Goal: Task Accomplishment & Management: Manage account settings

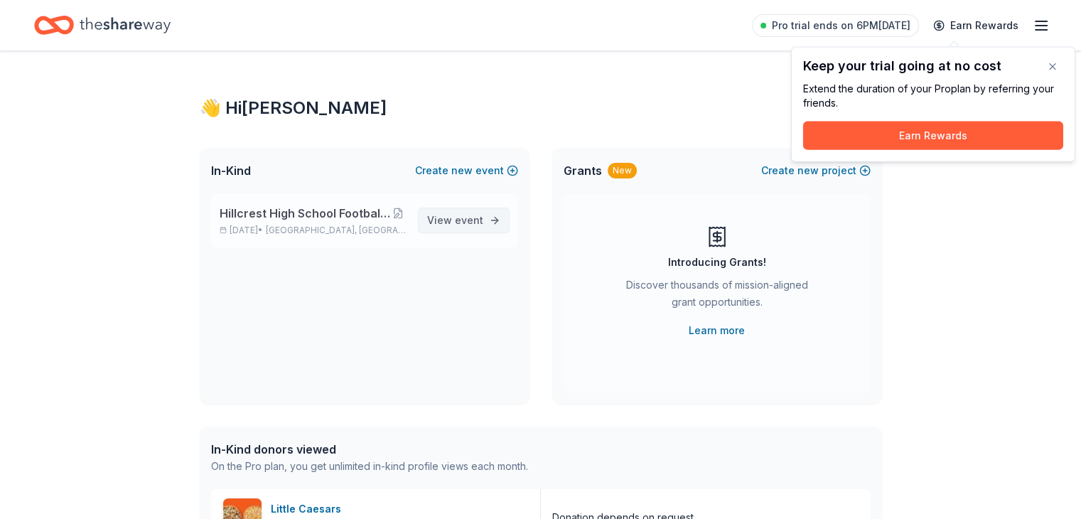
click at [458, 221] on span "event" at bounding box center [469, 220] width 28 height 12
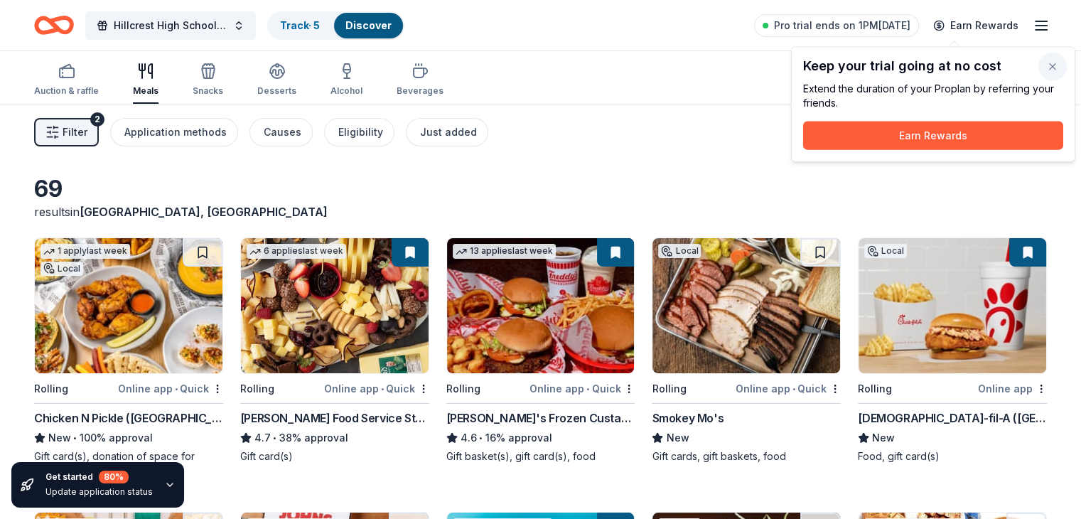
click at [1053, 66] on button "button" at bounding box center [1052, 67] width 28 height 28
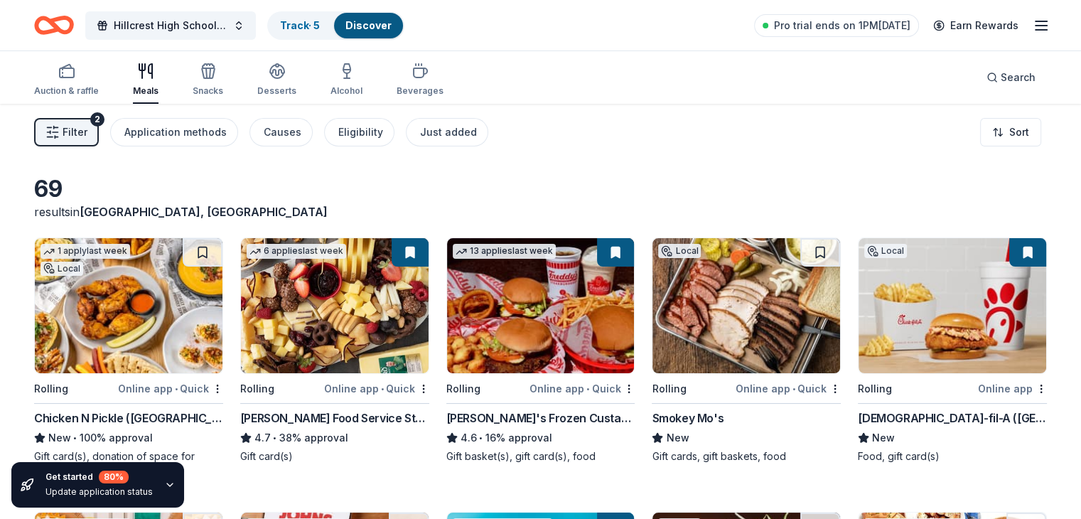
click at [87, 130] on span "Filter" at bounding box center [75, 132] width 25 height 17
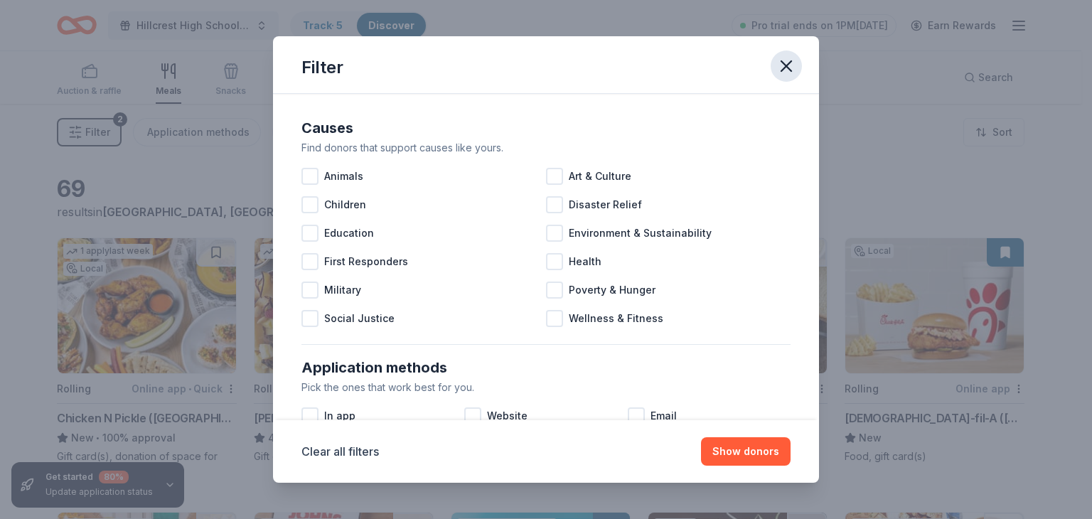
click at [789, 68] on icon "button" at bounding box center [786, 66] width 20 height 20
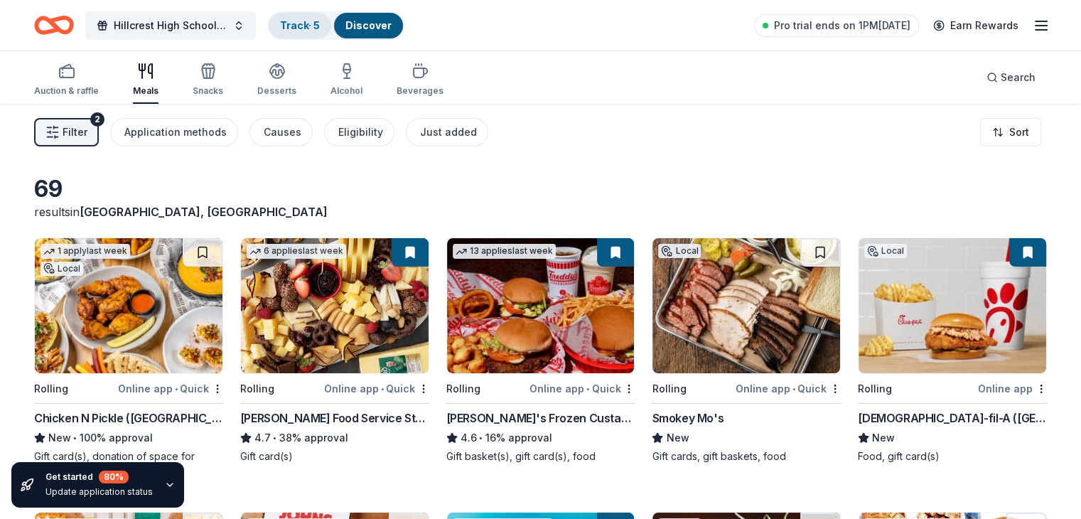
click at [320, 30] on link "Track · 5" at bounding box center [300, 25] width 40 height 12
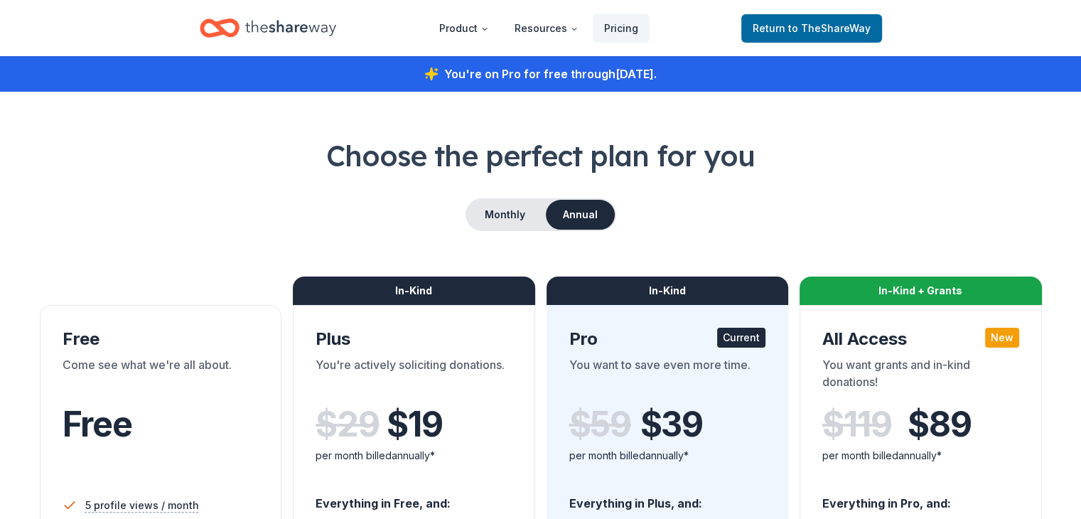
click at [173, 416] on div "Free" at bounding box center [161, 424] width 197 height 40
click at [509, 216] on button "Monthly" at bounding box center [505, 215] width 76 height 30
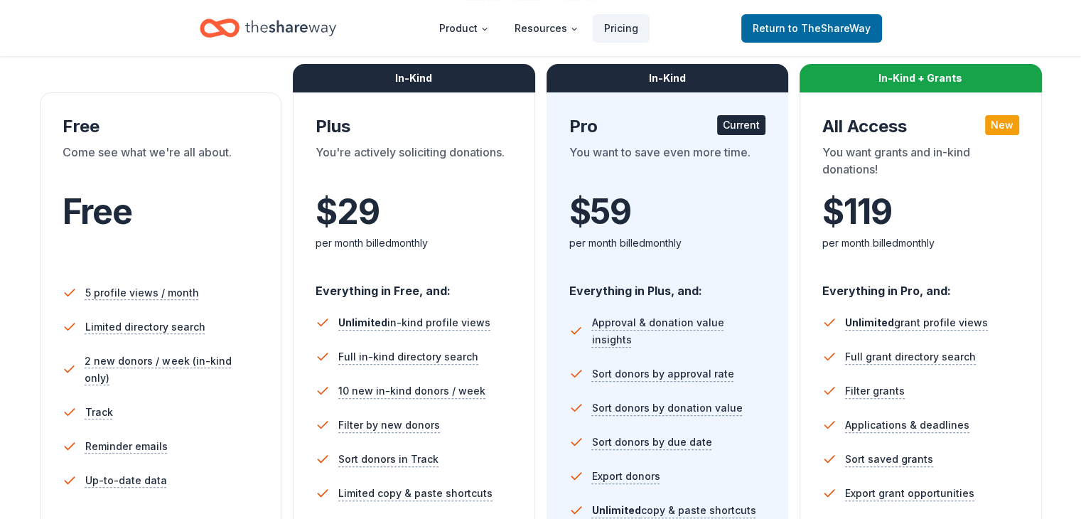
scroll to position [213, 0]
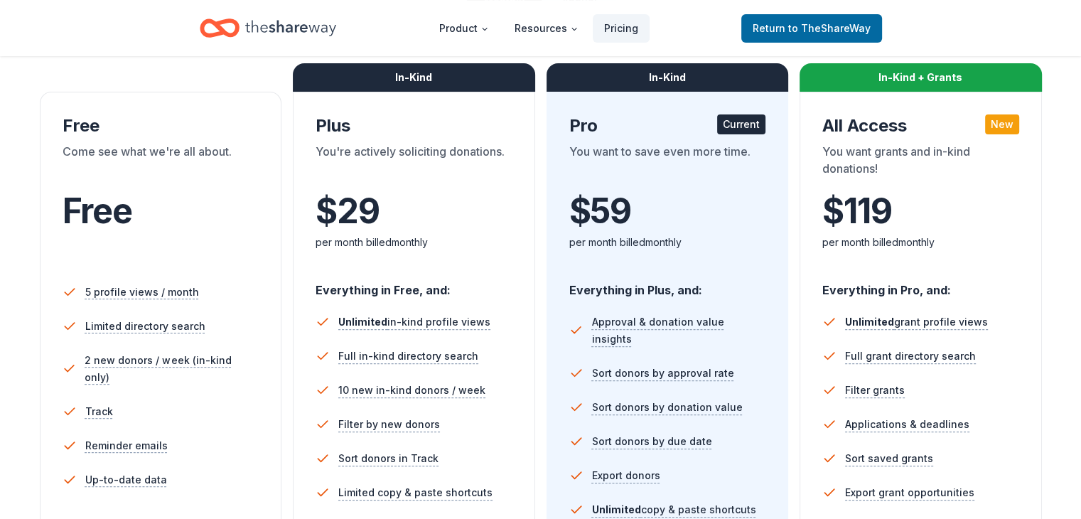
click at [181, 194] on div "Free" at bounding box center [161, 211] width 197 height 40
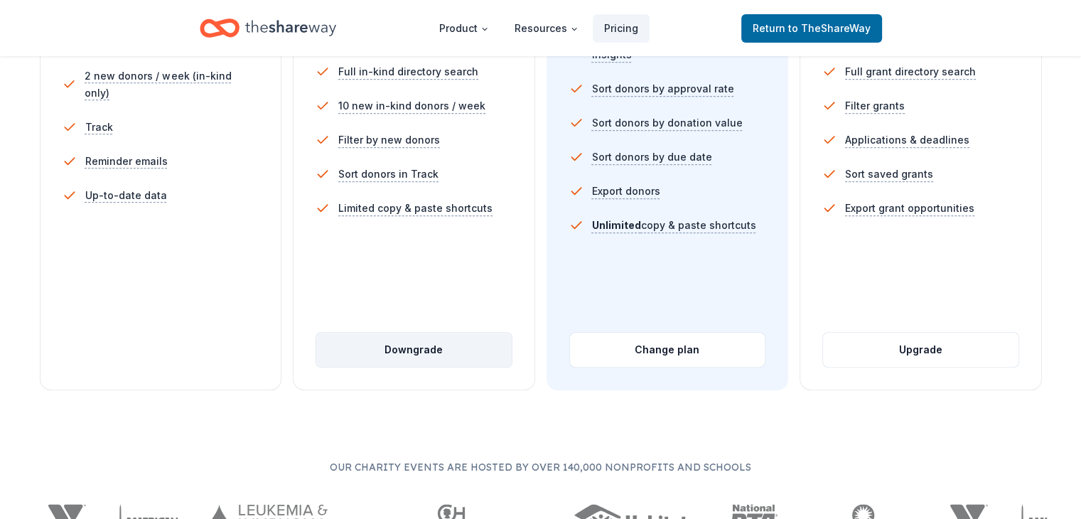
click at [438, 333] on button "Downgrade" at bounding box center [413, 350] width 195 height 34
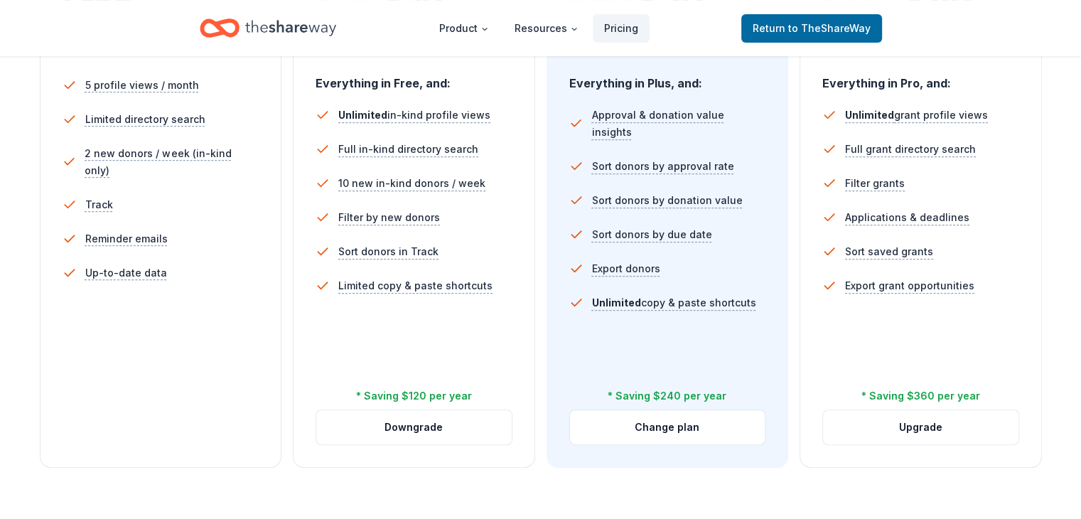
scroll to position [498, 0]
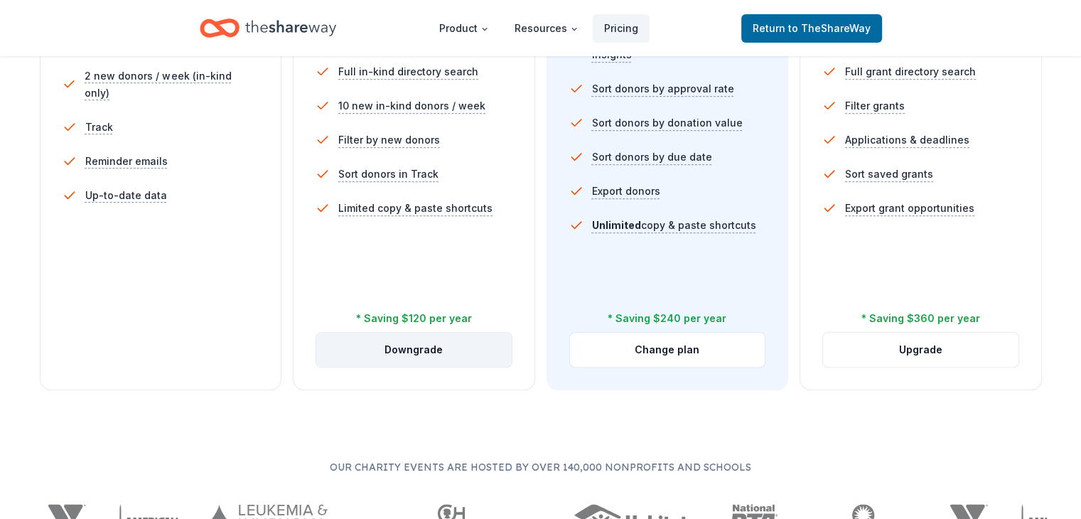
click at [412, 333] on button "Downgrade" at bounding box center [413, 350] width 195 height 34
